Goal: Book appointment/travel/reservation

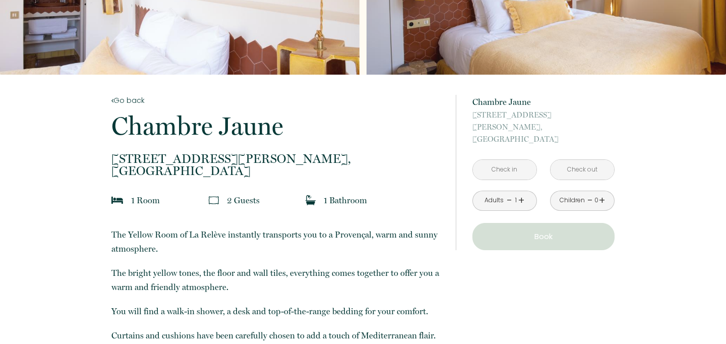
scroll to position [132, 0]
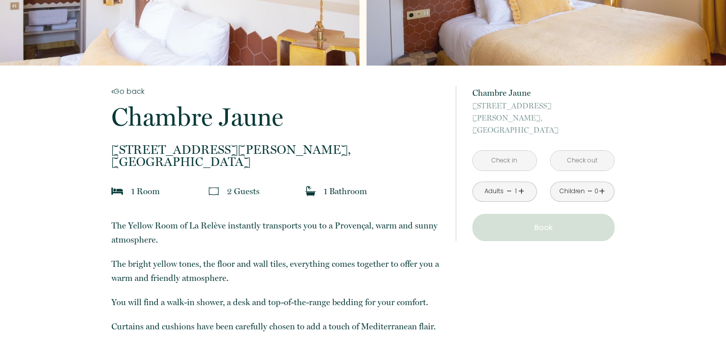
click at [490, 151] on input "text" at bounding box center [505, 161] width 64 height 20
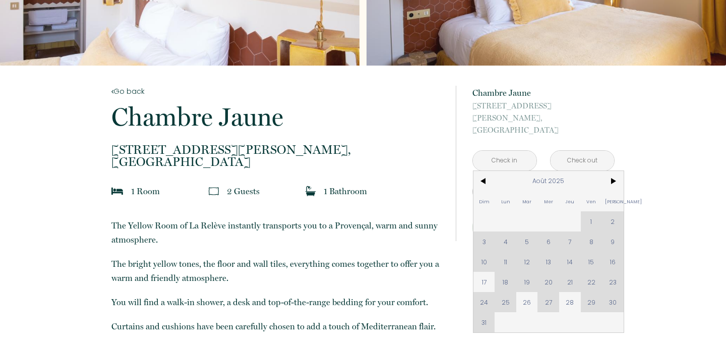
click at [612, 291] on div "Dim Lun Mar Mer Jeu Ven Sam 1 2 3 4 5 6 7 8 9 10 11 12 13 14 15 16 17 18 19 20 …" at bounding box center [548, 251] width 150 height 161
click at [481, 309] on div "Dim Lun Mar Mer Jeu Ven Sam 1 2 3 4 5 6 7 8 9 10 11 12 13 14 15 16 17 18 19 20 …" at bounding box center [548, 251] width 150 height 161
click at [609, 171] on span ">" at bounding box center [613, 181] width 22 height 20
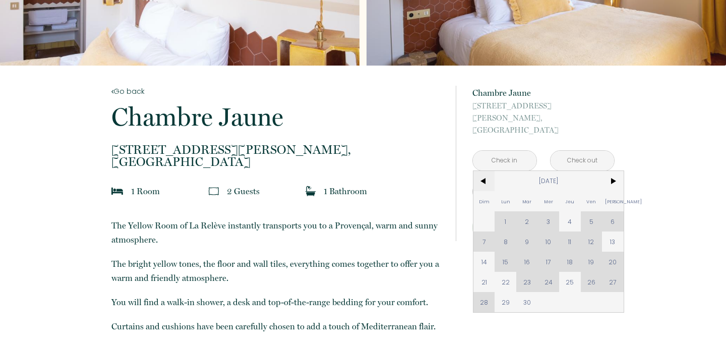
click at [483, 171] on span "<" at bounding box center [484, 181] width 22 height 20
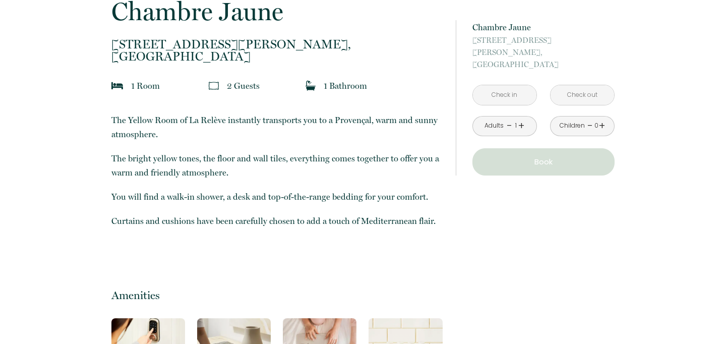
scroll to position [0, 0]
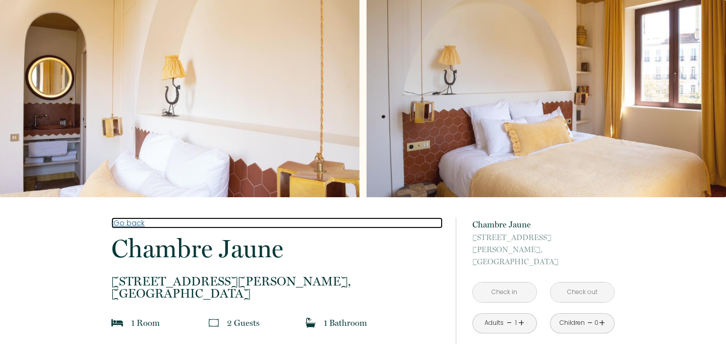
click at [128, 220] on link "Go back" at bounding box center [276, 222] width 331 height 11
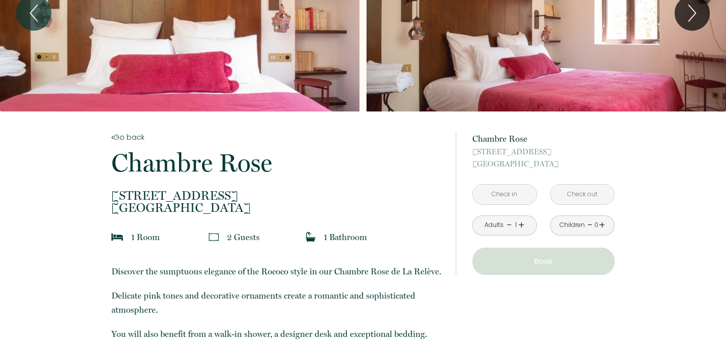
scroll to position [96, 0]
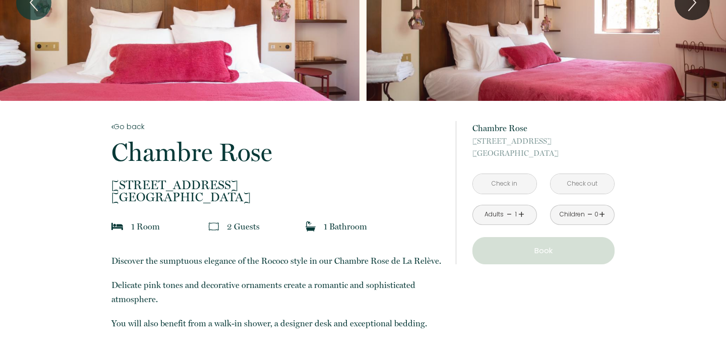
click at [502, 184] on input "text" at bounding box center [505, 184] width 64 height 20
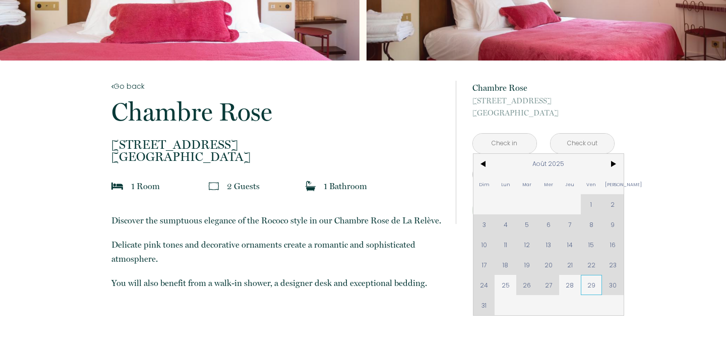
scroll to position [141, 0]
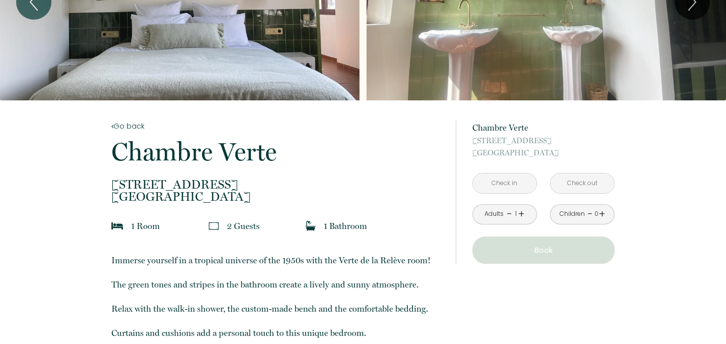
scroll to position [115, 0]
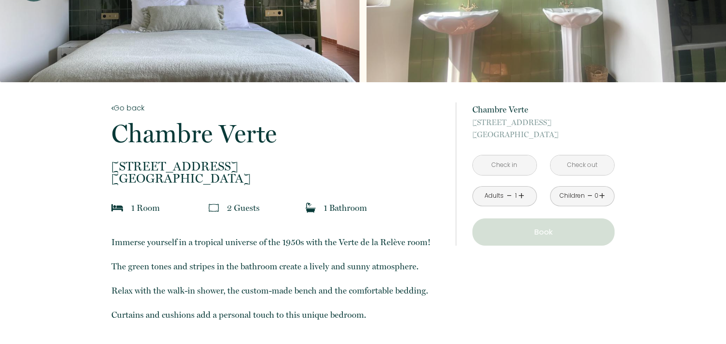
click at [490, 169] on input "text" at bounding box center [505, 165] width 64 height 20
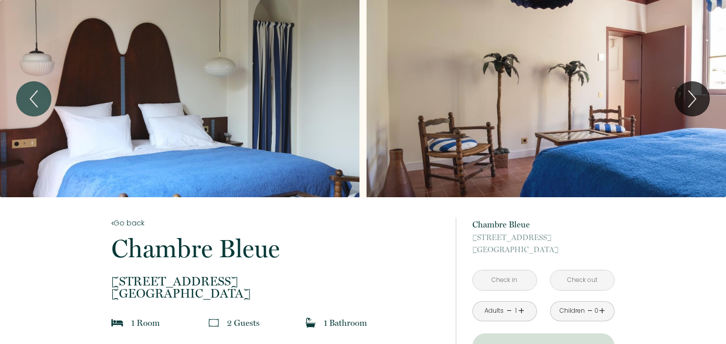
click at [504, 280] on input "text" at bounding box center [505, 280] width 64 height 20
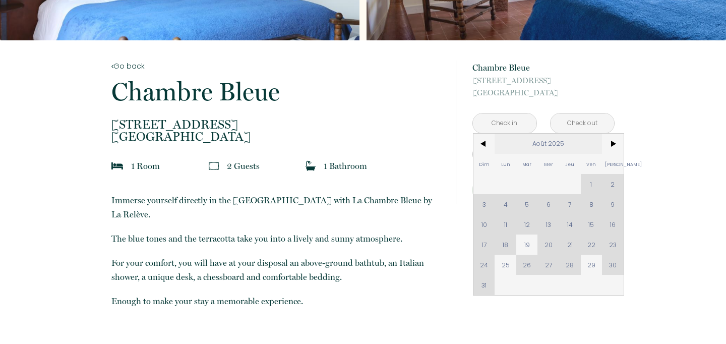
scroll to position [157, 0]
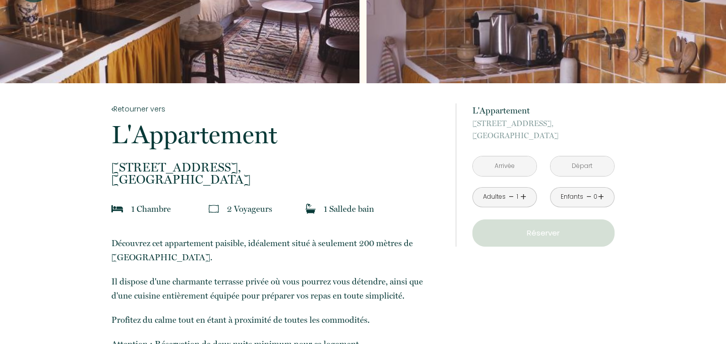
scroll to position [121, 0]
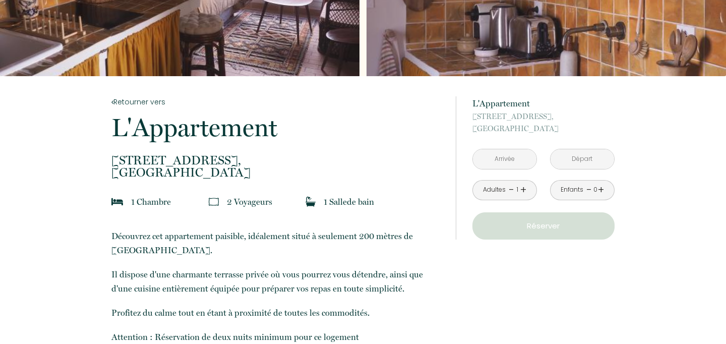
click at [505, 162] on input "text" at bounding box center [505, 159] width 64 height 20
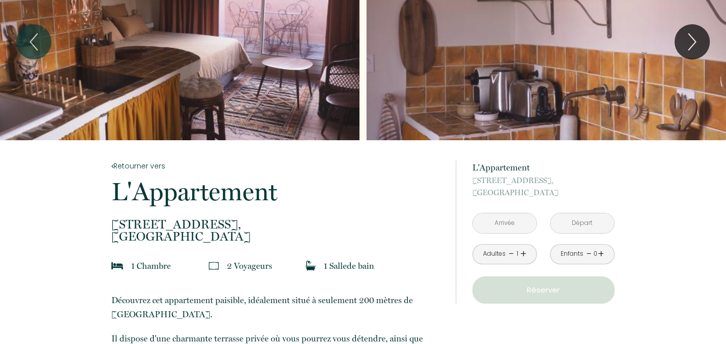
scroll to position [57, 0]
